Goal: Task Accomplishment & Management: Complete application form

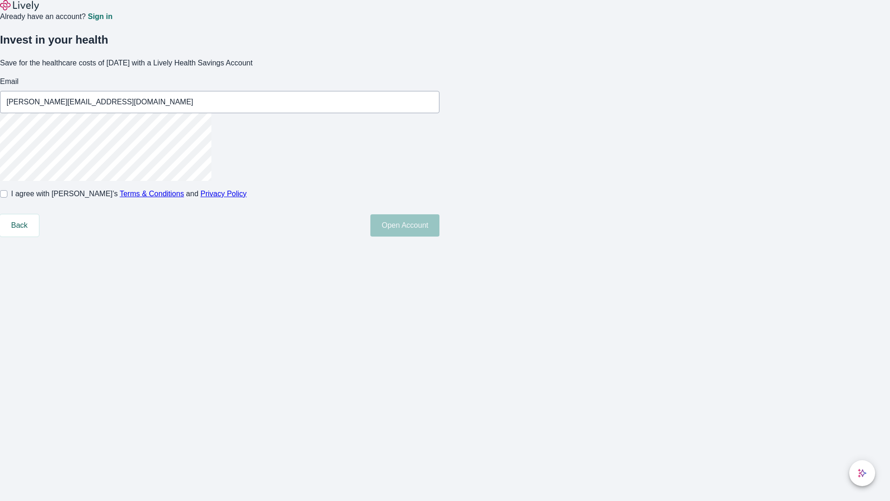
click at [7, 198] on input "I agree with Lively’s Terms & Conditions and Privacy Policy" at bounding box center [3, 193] width 7 height 7
checkbox input "true"
click at [440, 237] on button "Open Account" at bounding box center [405, 225] width 69 height 22
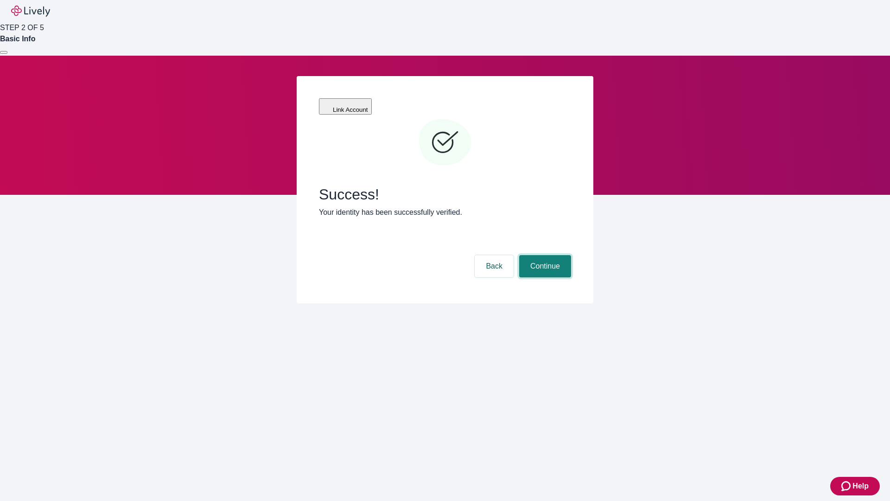
click at [544, 255] on button "Continue" at bounding box center [545, 266] width 52 height 22
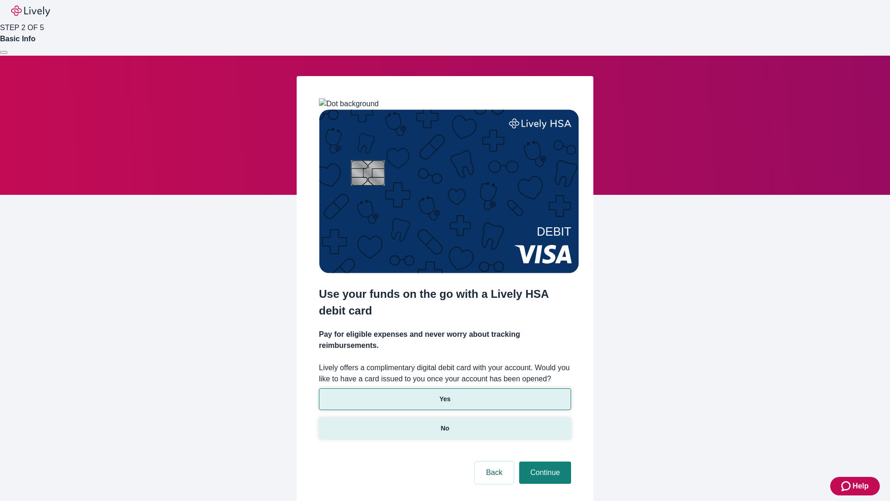
click at [445, 423] on p "No" at bounding box center [445, 428] width 9 height 10
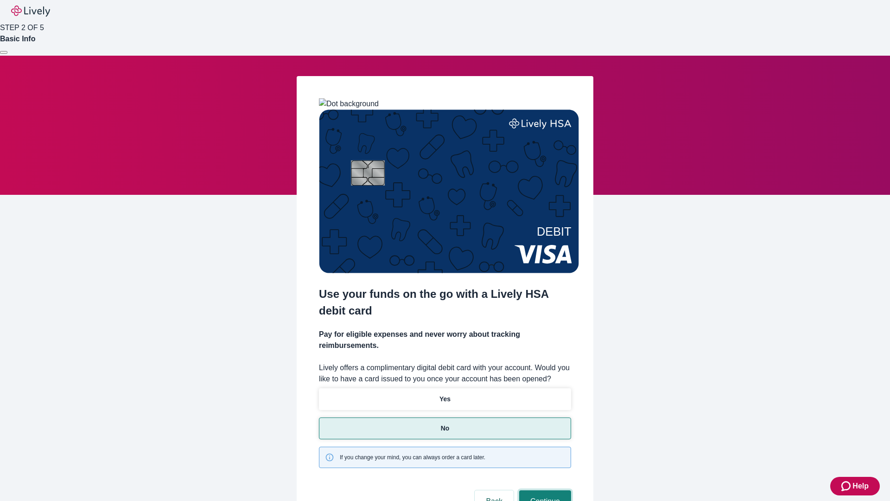
click at [544, 490] on button "Continue" at bounding box center [545, 501] width 52 height 22
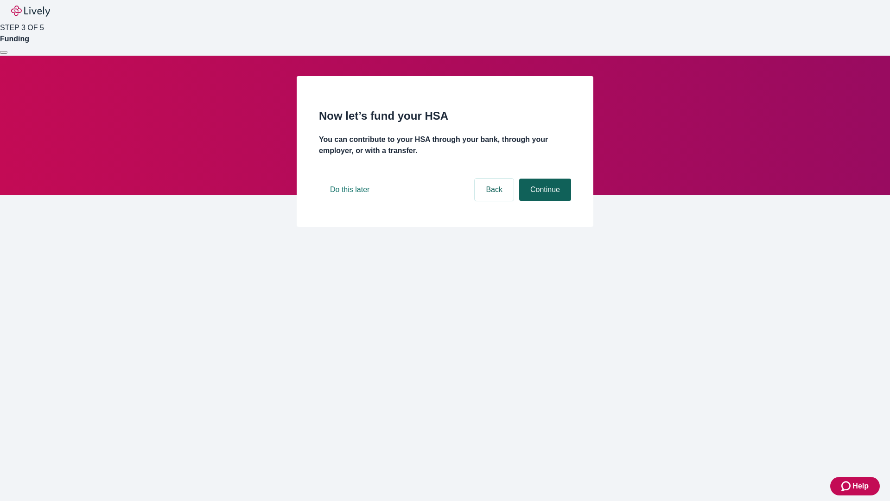
click at [544, 201] on button "Continue" at bounding box center [545, 190] width 52 height 22
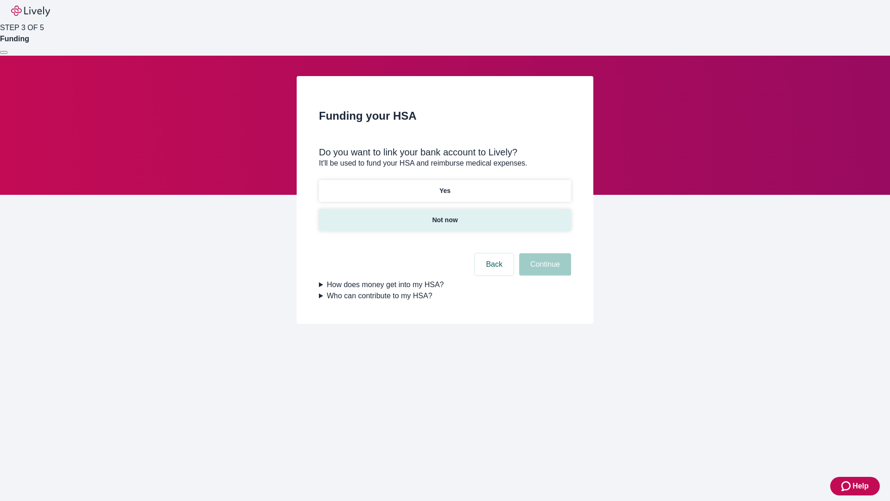
click at [445, 215] on p "Not now" at bounding box center [445, 220] width 26 height 10
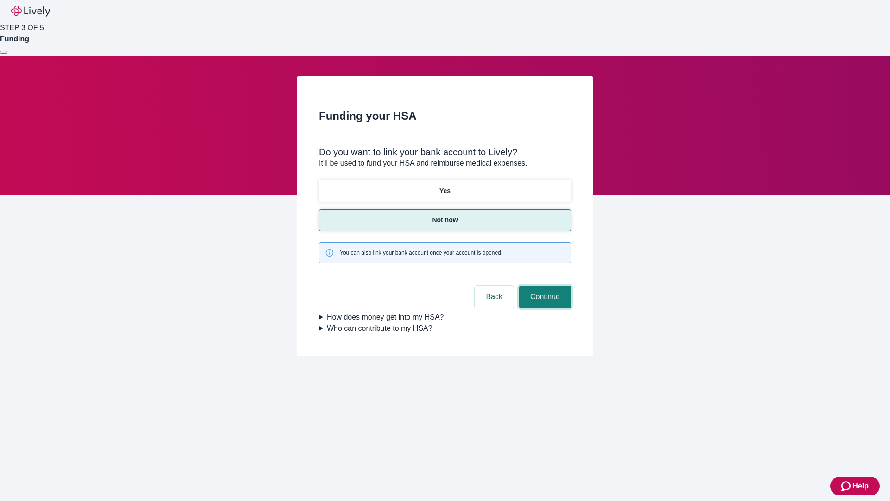
click at [544, 286] on button "Continue" at bounding box center [545, 297] width 52 height 22
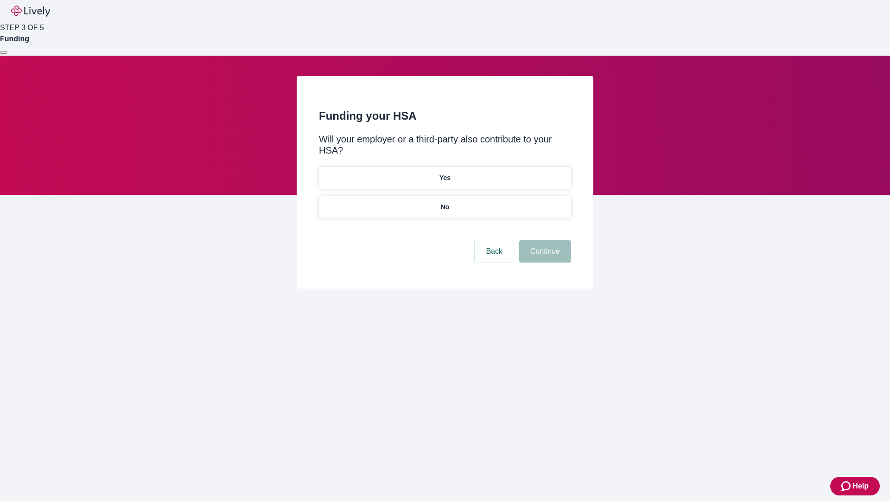
click at [445, 202] on p "No" at bounding box center [445, 207] width 9 height 10
click at [544, 240] on button "Continue" at bounding box center [545, 251] width 52 height 22
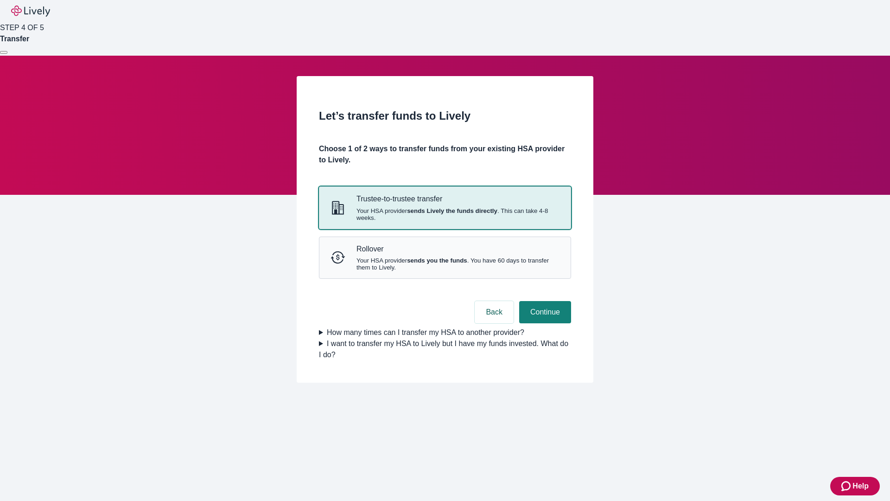
click at [445, 214] on strong "sends Lively the funds directly" at bounding box center [452, 210] width 90 height 7
click at [544, 323] on button "Continue" at bounding box center [545, 312] width 52 height 22
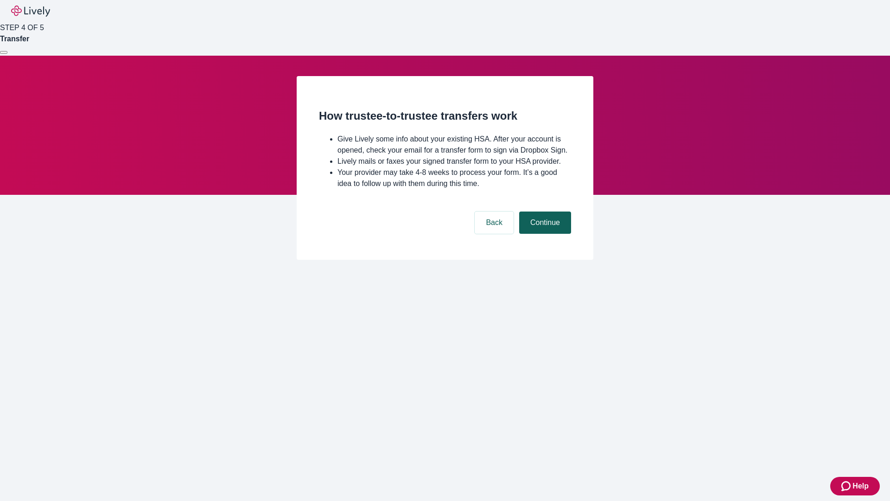
click at [544, 234] on button "Continue" at bounding box center [545, 222] width 52 height 22
